Goal: Find specific page/section: Find specific page/section

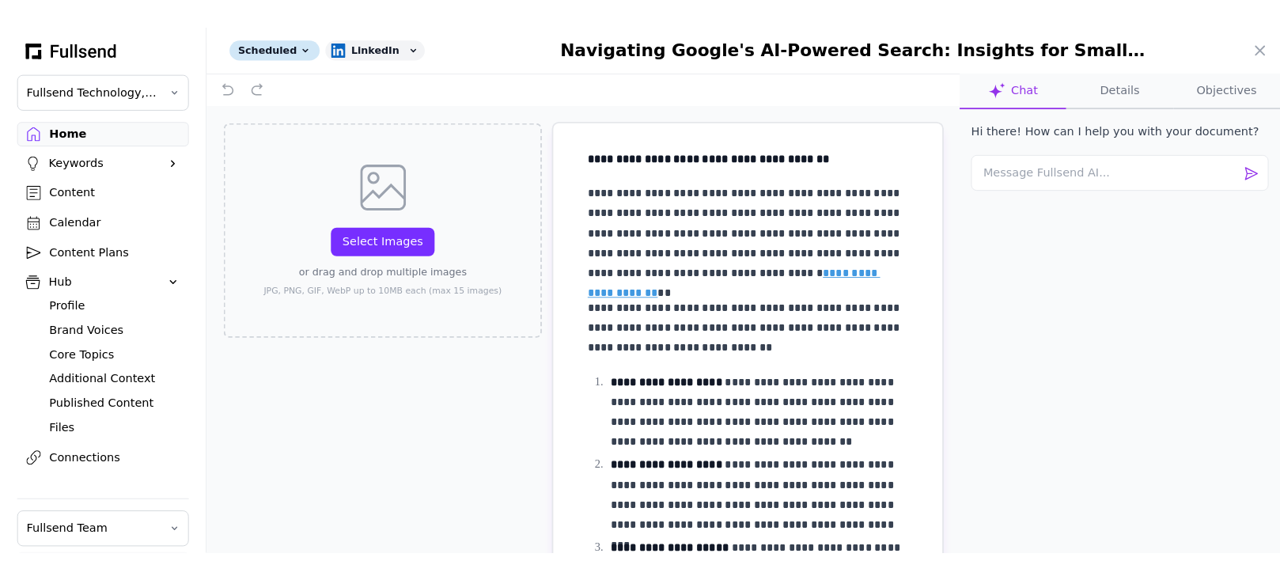
scroll to position [302, 0]
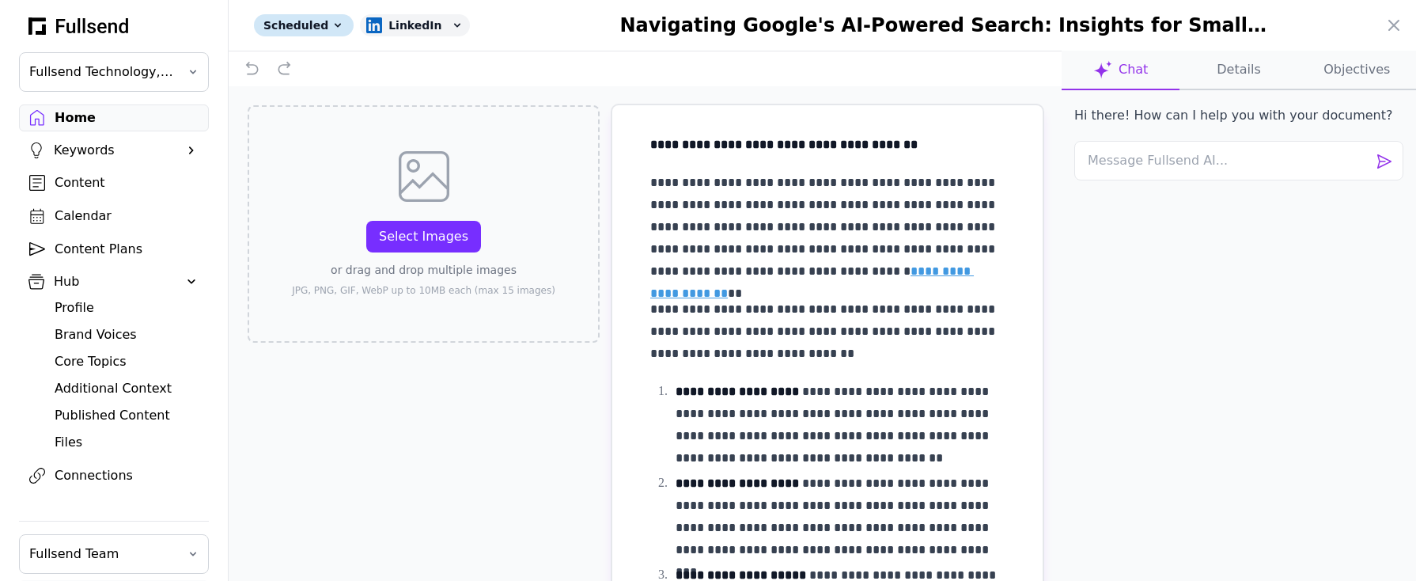
click at [89, 119] on div at bounding box center [708, 290] width 1416 height 581
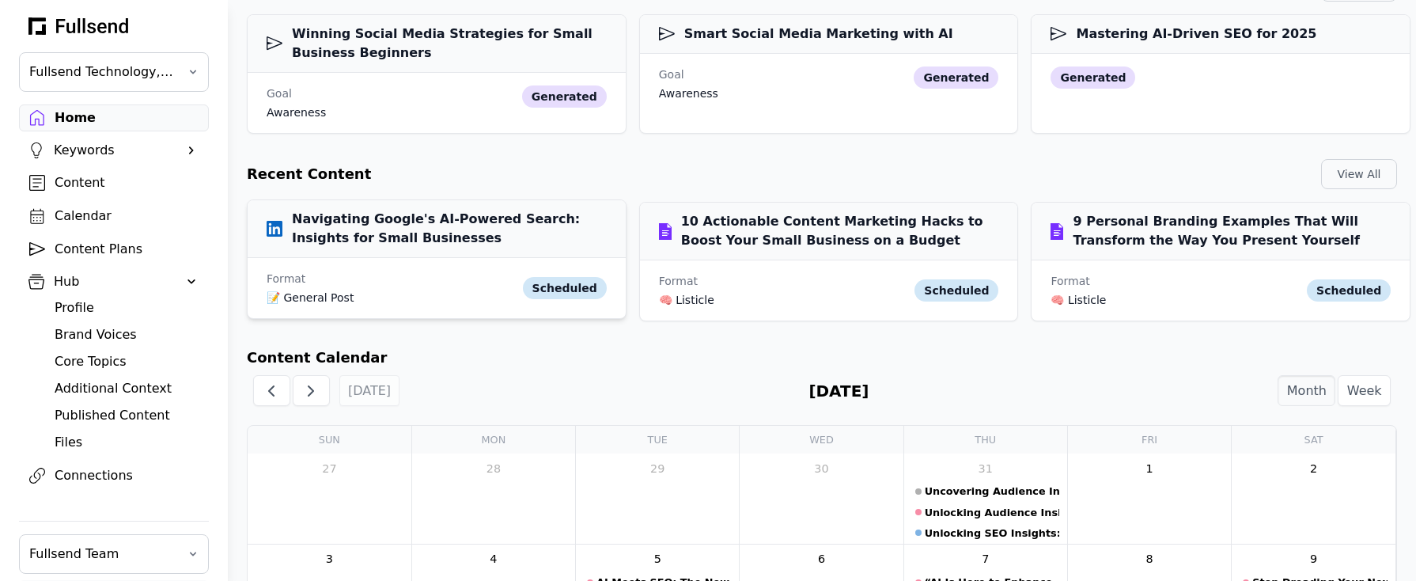
click at [392, 243] on h3 "Navigating Google's AI-Powered Search: Insights for Small Businesses" at bounding box center [437, 229] width 340 height 38
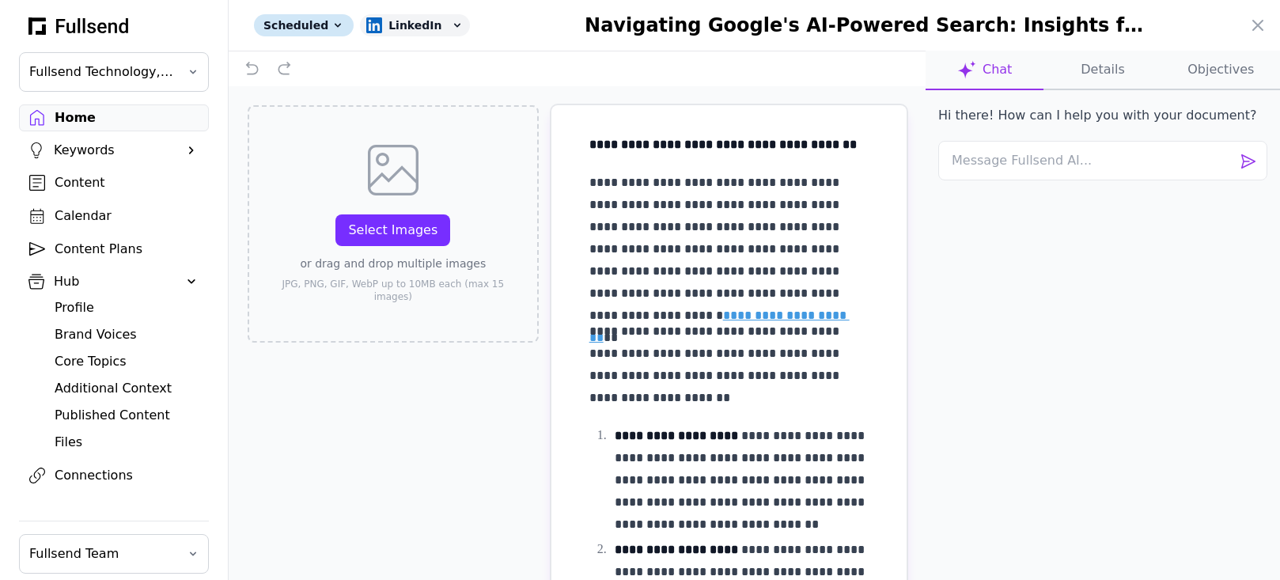
click at [1162, 66] on button "Details" at bounding box center [1221, 71] width 118 height 40
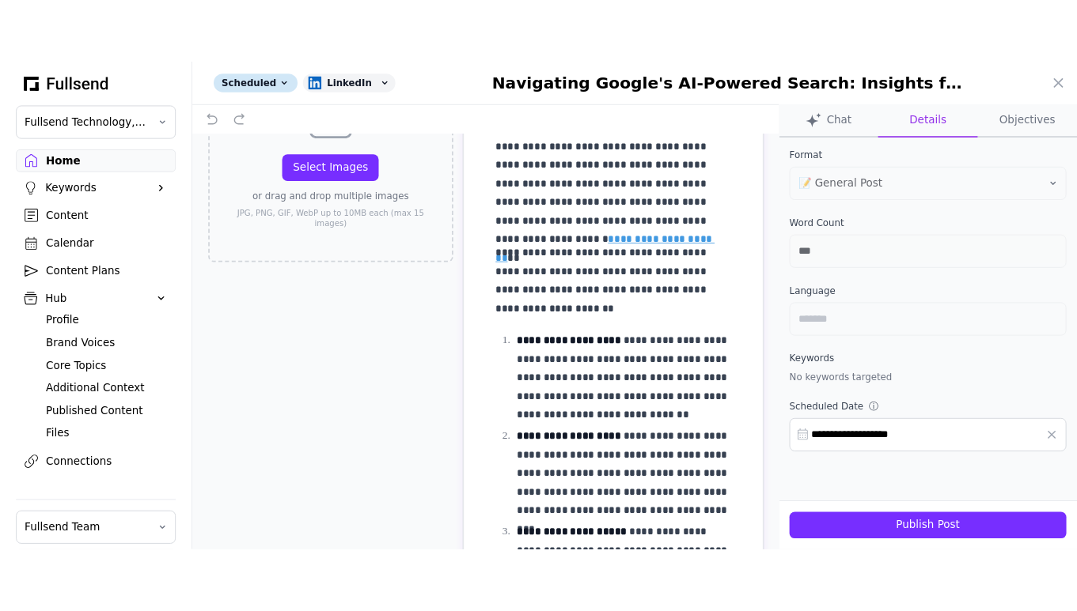
scroll to position [0, 0]
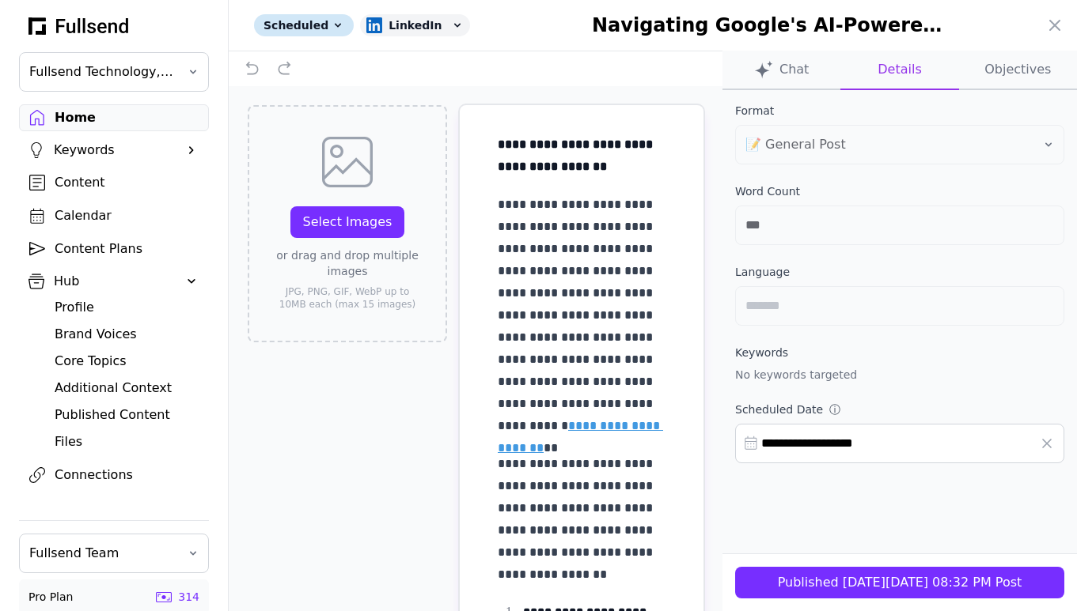
click at [895, 509] on div "**********" at bounding box center [899, 347] width 354 height 514
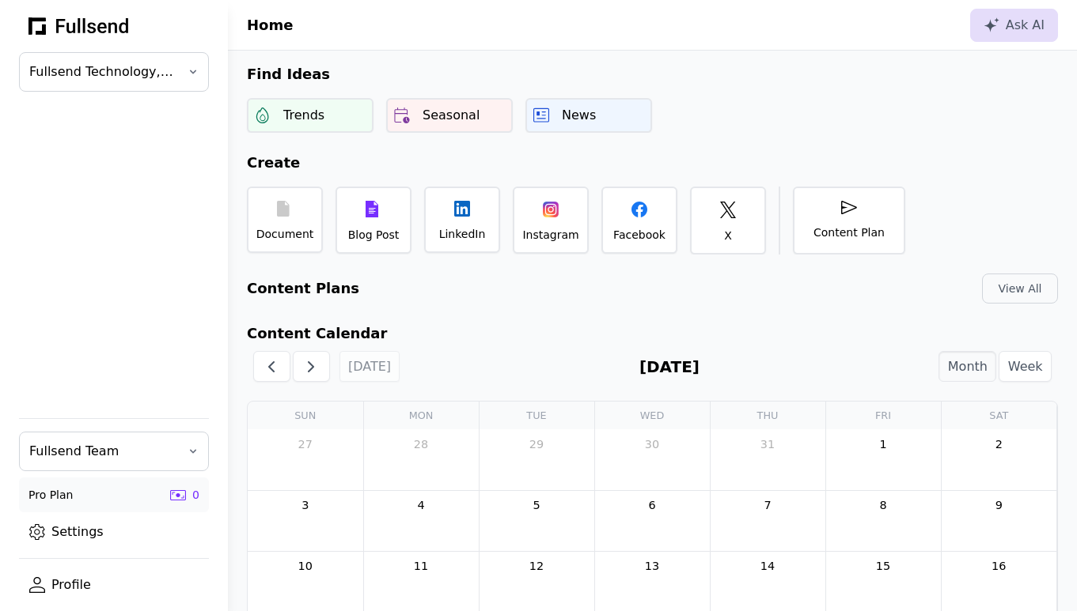
scroll to position [206, 0]
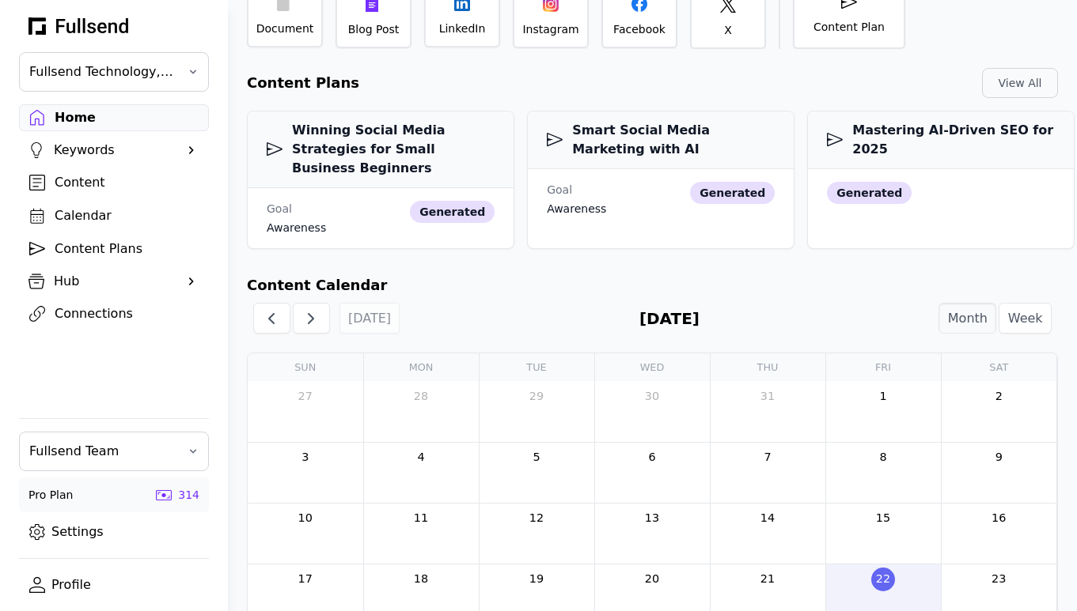
click at [94, 180] on div "Content" at bounding box center [127, 182] width 144 height 19
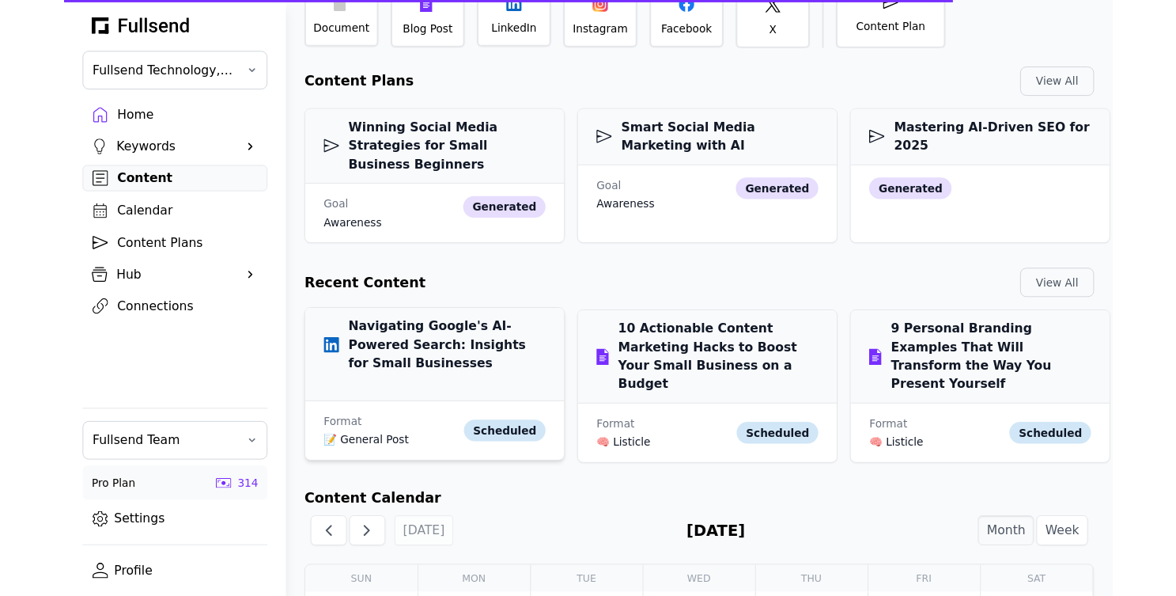
scroll to position [212, 0]
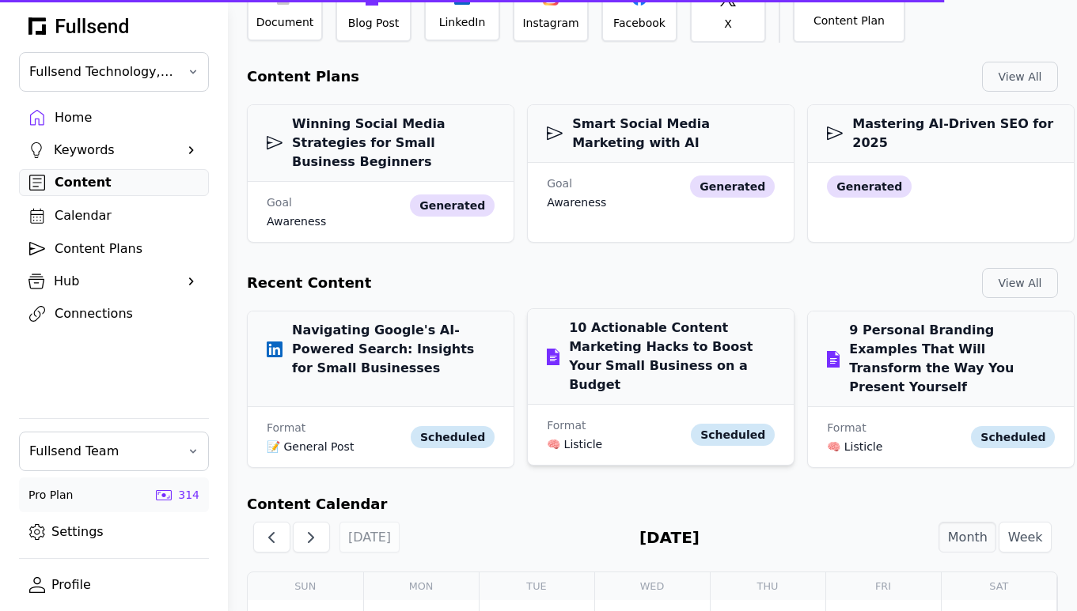
click at [607, 343] on h3 "10 Actionable Content Marketing Hacks to Boost Your Small Business on a Budget" at bounding box center [661, 357] width 228 height 76
select select "**"
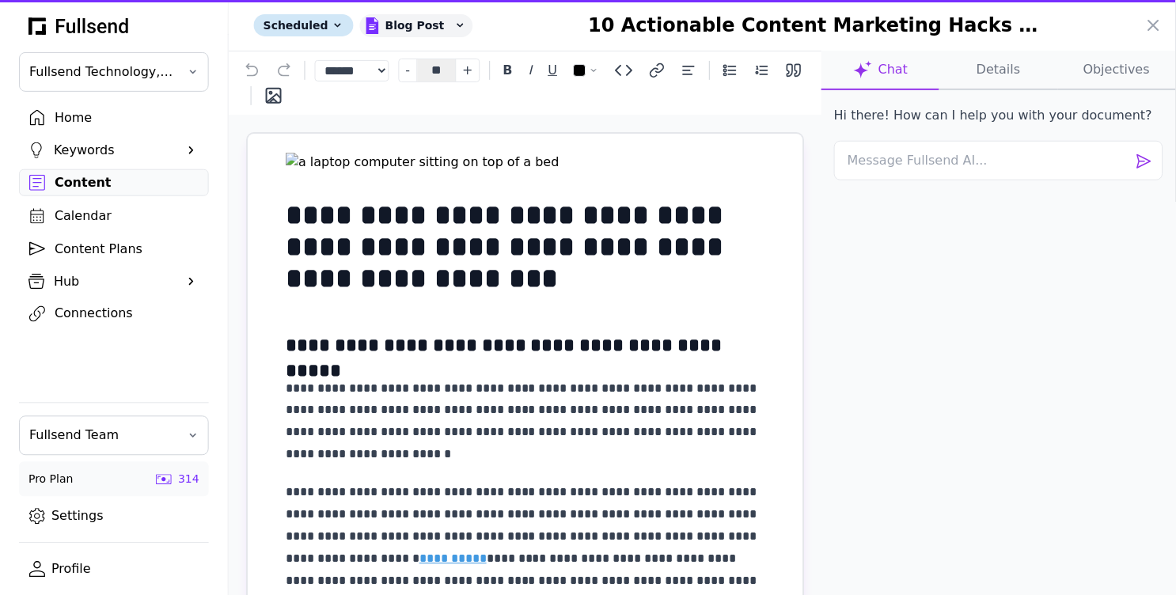
scroll to position [0, 0]
